Goal: Check status: Check status

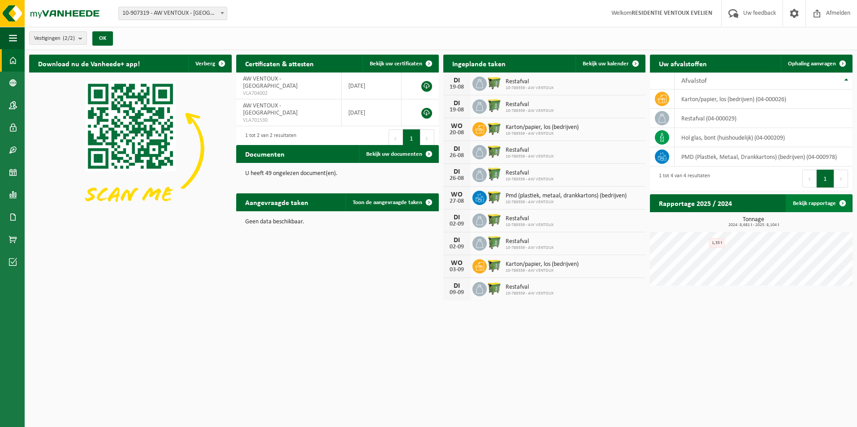
click at [807, 203] on link "Bekijk rapportage" at bounding box center [818, 203] width 66 height 18
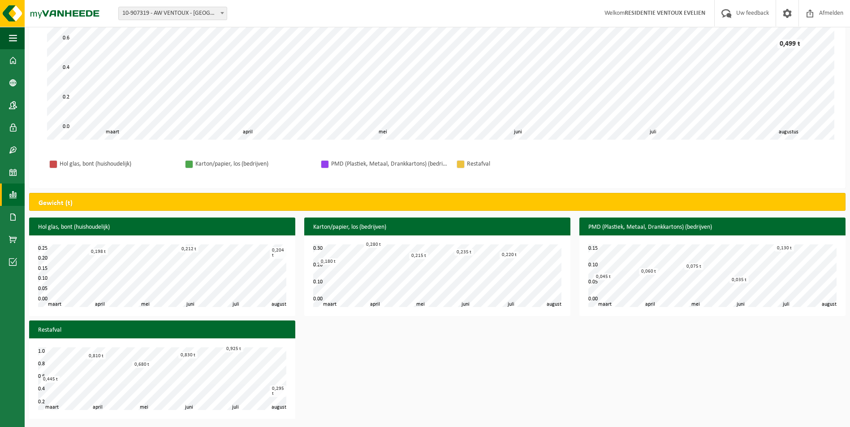
scroll to position [185, 0]
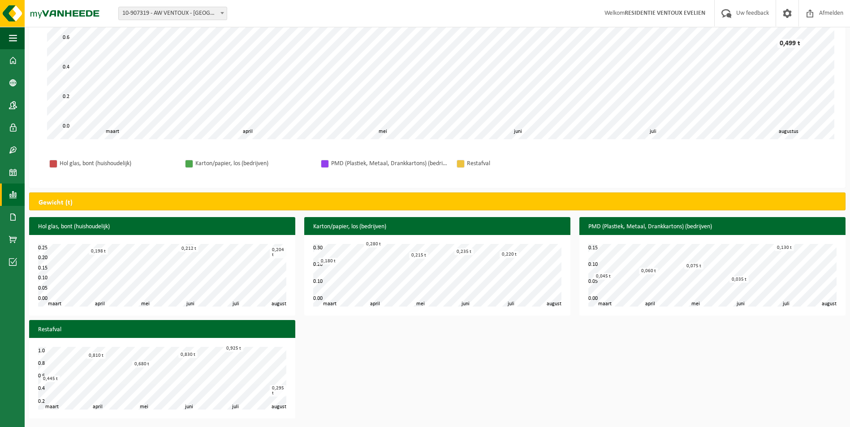
click at [664, 362] on div "Hol glas, bont (huishoudelijk) april mei juni juli maart augustus 0.00 0.25 0.0…" at bounding box center [437, 320] width 825 height 206
click at [220, 13] on span at bounding box center [222, 13] width 9 height 12
select select "29619"
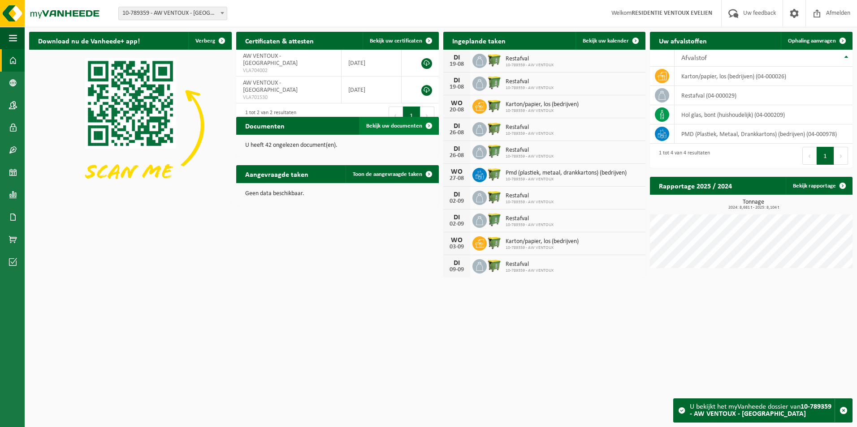
click at [398, 129] on span "Bekijk uw documenten" at bounding box center [394, 126] width 56 height 6
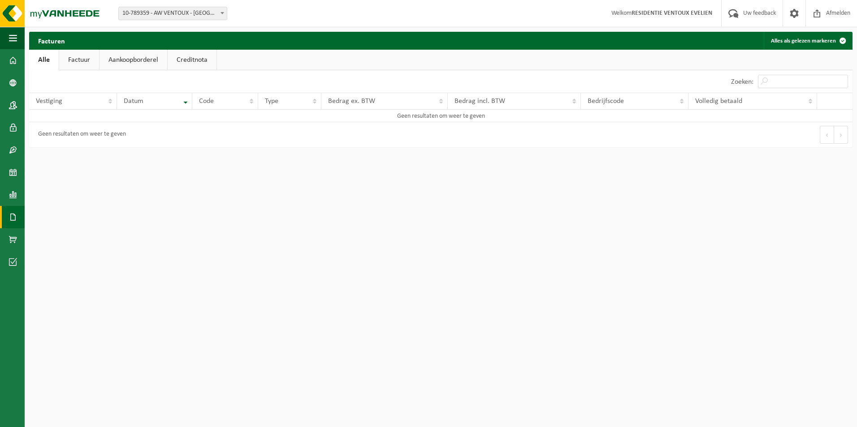
click at [78, 64] on link "Factuur" at bounding box center [79, 60] width 40 height 21
click at [119, 58] on link "Aankoopborderel" at bounding box center [134, 60] width 68 height 21
click at [187, 60] on link "Creditnota" at bounding box center [196, 60] width 49 height 21
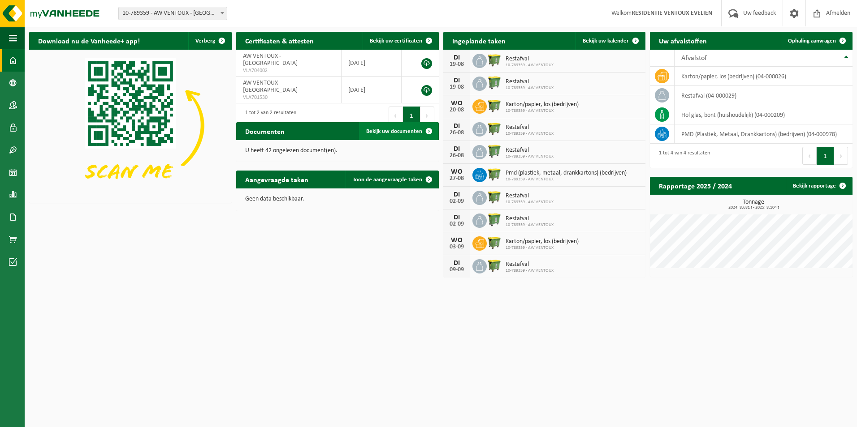
click at [430, 125] on span at bounding box center [429, 131] width 18 height 18
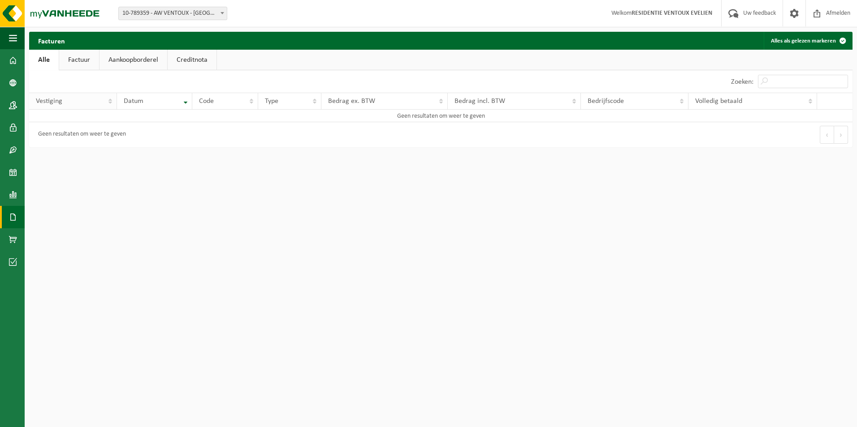
click at [108, 103] on th "Vestiging" at bounding box center [73, 101] width 88 height 17
click at [15, 59] on span at bounding box center [13, 60] width 8 height 22
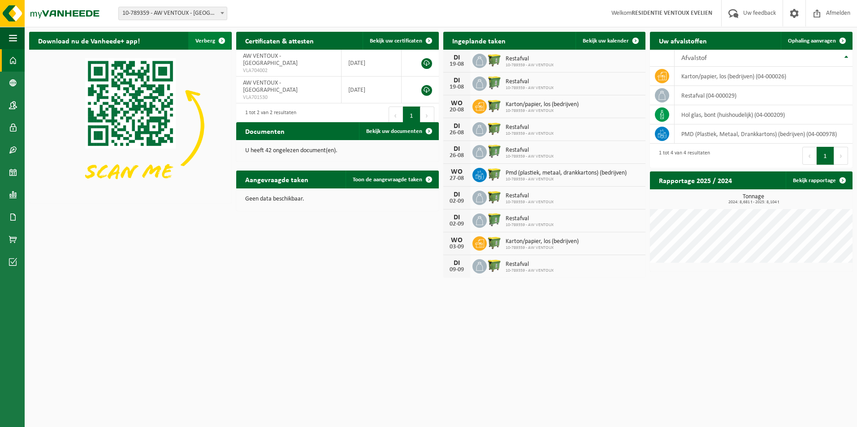
click at [220, 39] on span "button" at bounding box center [222, 41] width 18 height 18
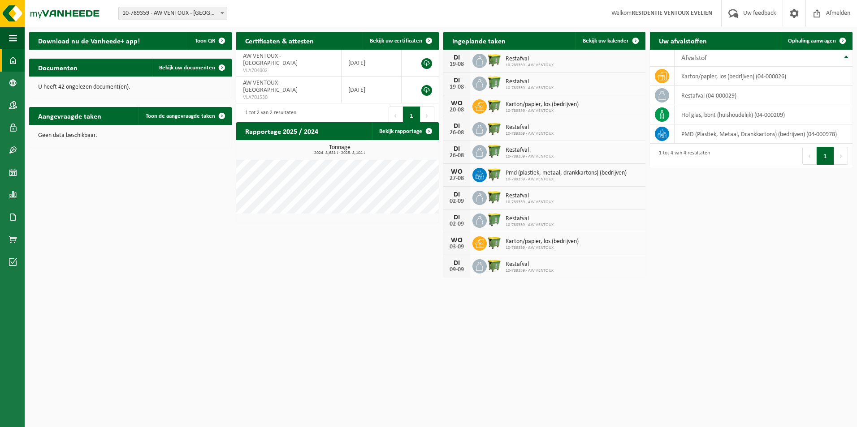
click at [426, 107] on button "Volgende" at bounding box center [427, 116] width 14 height 18
click at [161, 112] on link "Toon de aangevraagde taken" at bounding box center [184, 116] width 92 height 18
